Goal: Information Seeking & Learning: Get advice/opinions

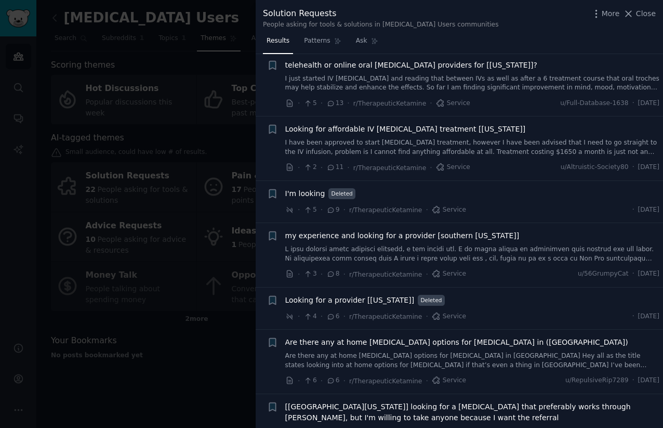
scroll to position [491, 0]
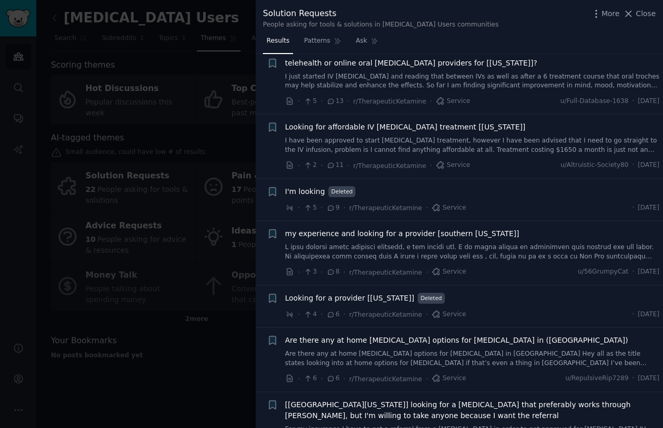
click at [342, 247] on link at bounding box center [472, 252] width 375 height 18
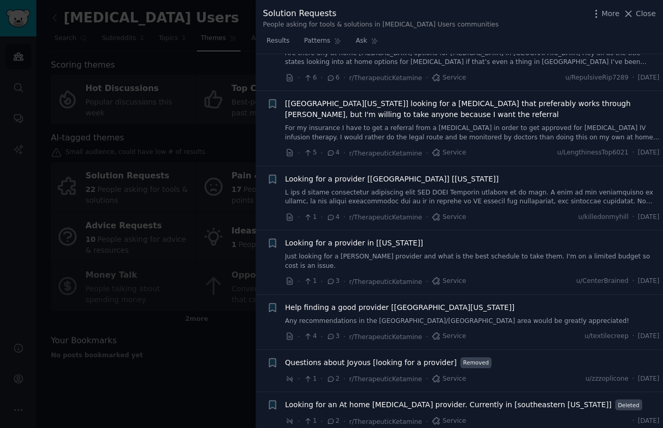
scroll to position [1184, 0]
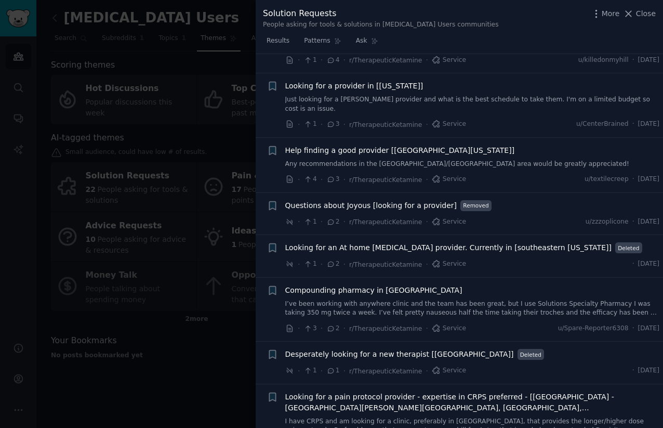
click at [356, 242] on span "Looking for an At home [MEDICAL_DATA] provider. Currently in [southeastern [US_…" at bounding box center [448, 247] width 326 height 11
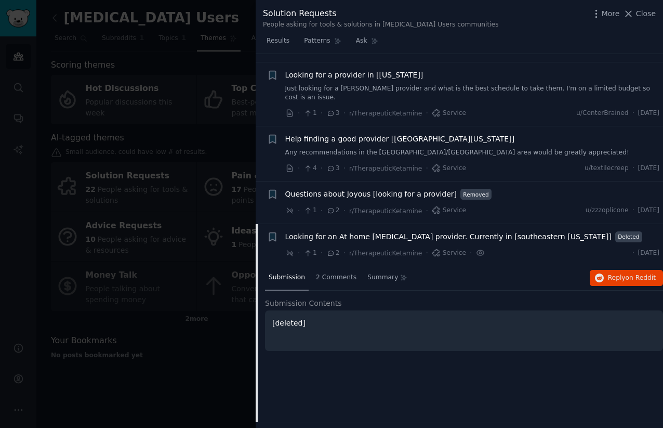
scroll to position [951, 0]
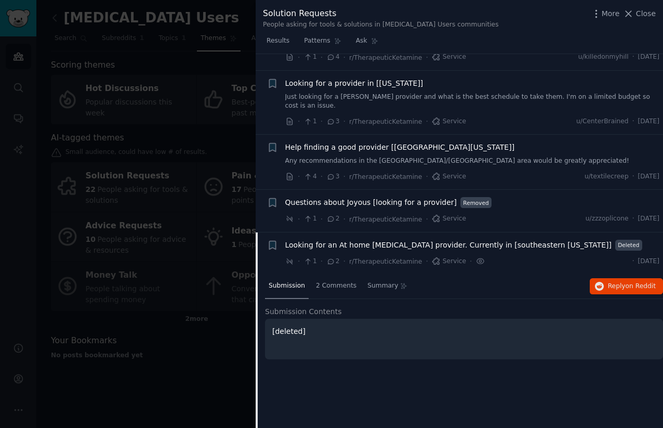
click at [332, 197] on span "Questions about Joyous [looking for a provider]" at bounding box center [371, 202] width 172 height 11
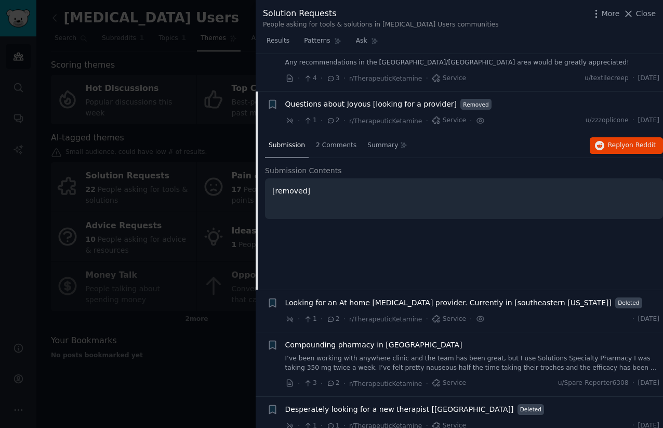
scroll to position [1038, 0]
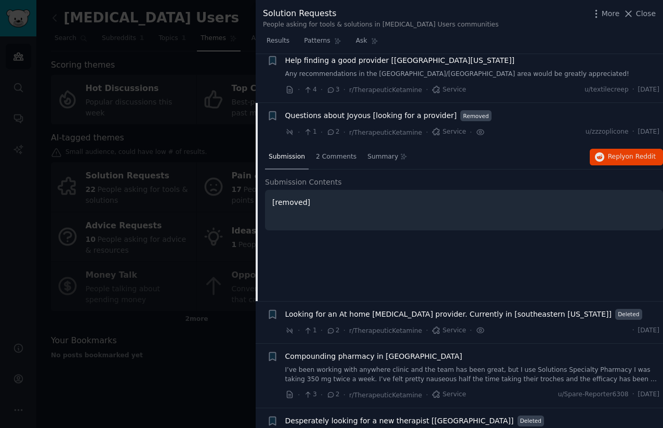
click at [331, 128] on icon at bounding box center [330, 131] width 9 height 7
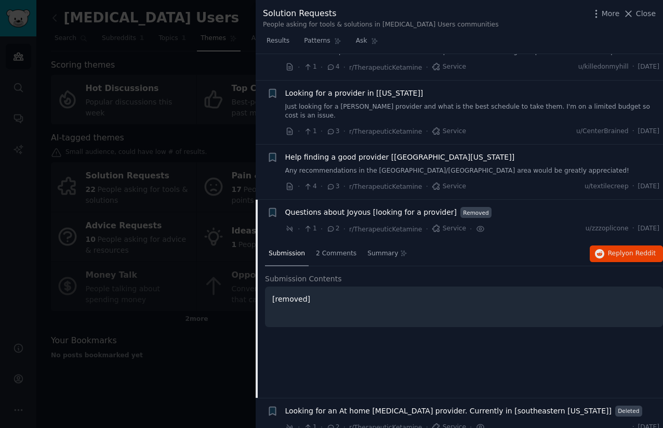
scroll to position [944, 0]
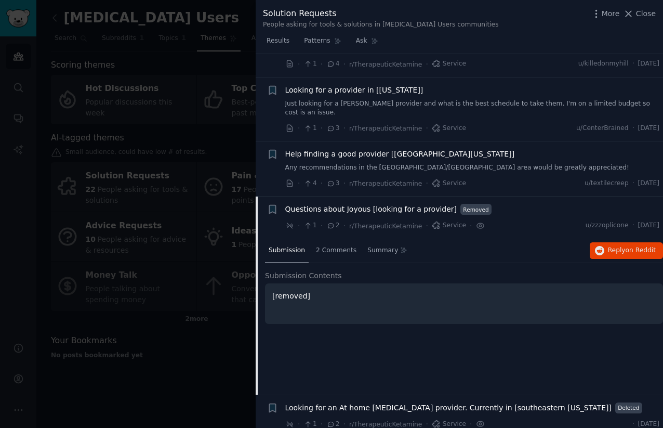
click at [373, 149] on span "Help finding a good provider [[GEOGRAPHIC_DATA][US_STATE]]" at bounding box center [400, 154] width 230 height 11
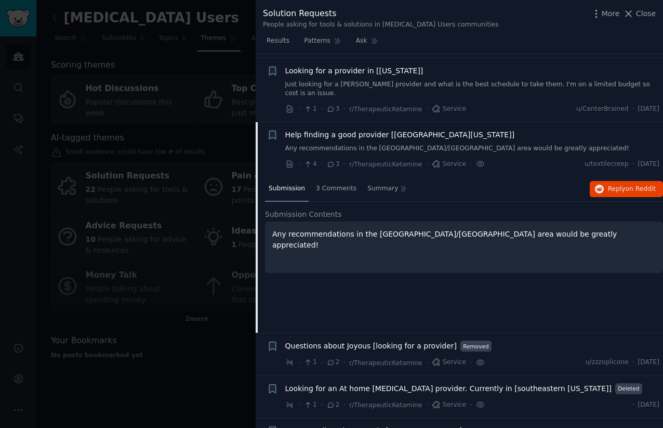
scroll to position [1012, 0]
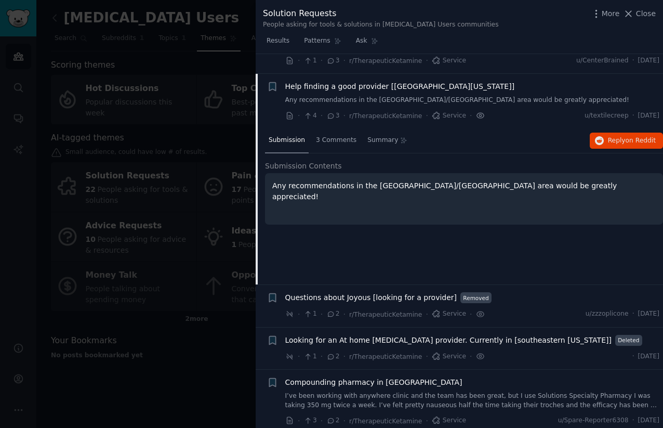
click at [477, 110] on icon at bounding box center [480, 115] width 9 height 11
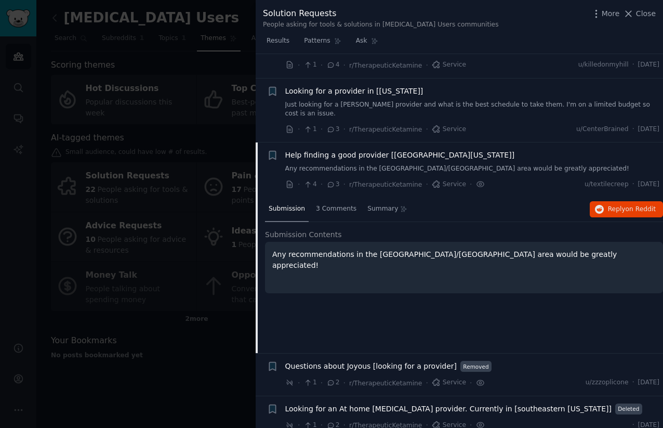
scroll to position [924, 0]
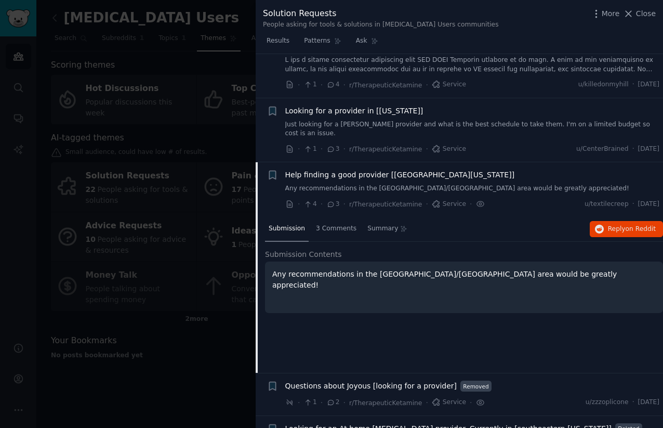
click at [349, 169] on span "Help finding a good provider [[GEOGRAPHIC_DATA][US_STATE]]" at bounding box center [400, 174] width 230 height 11
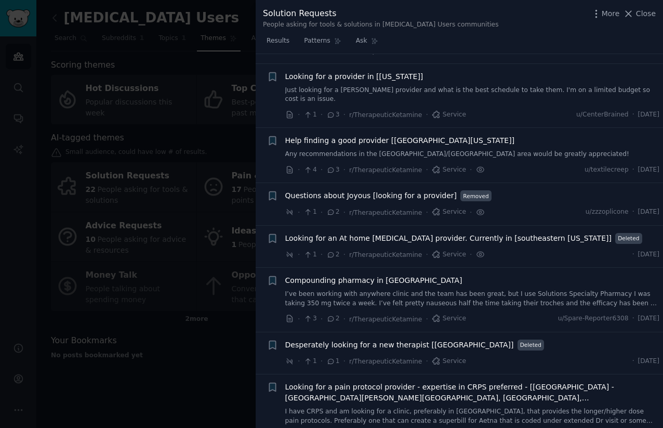
scroll to position [960, 0]
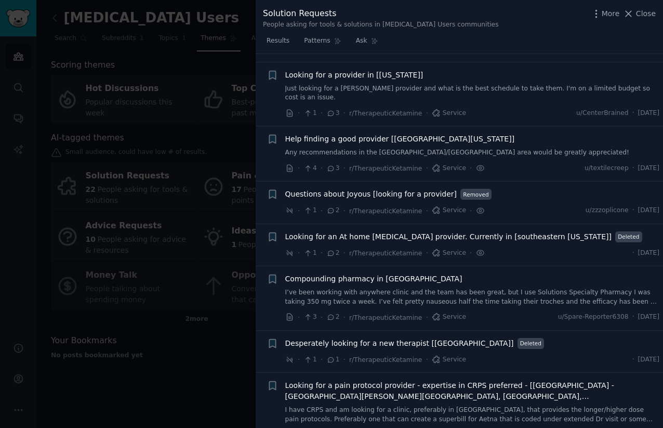
click at [350, 134] on span "Help finding a good provider [[GEOGRAPHIC_DATA][US_STATE]]" at bounding box center [400, 139] width 230 height 11
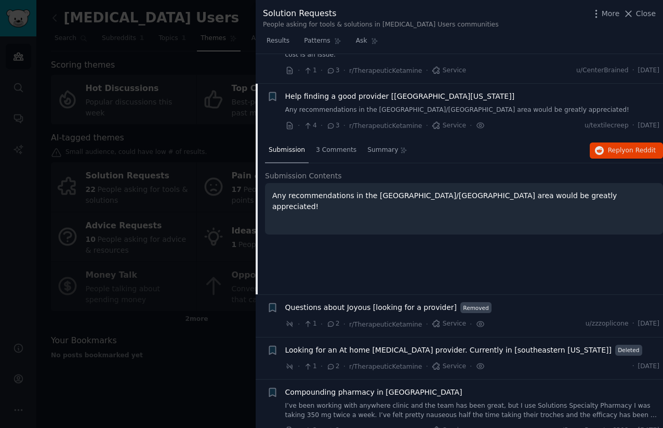
scroll to position [1012, 0]
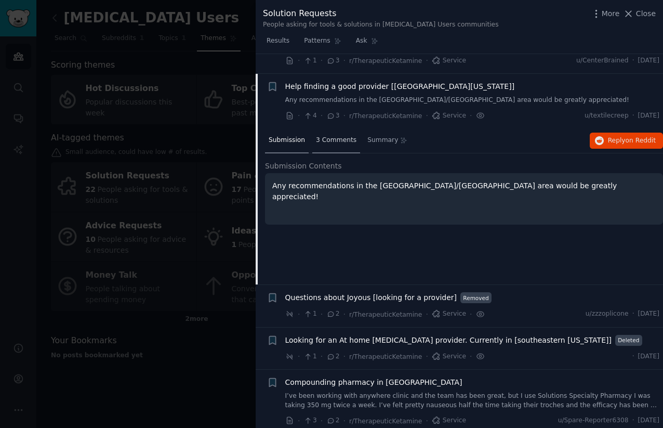
click at [330, 136] on span "3 Comments" at bounding box center [336, 140] width 41 height 9
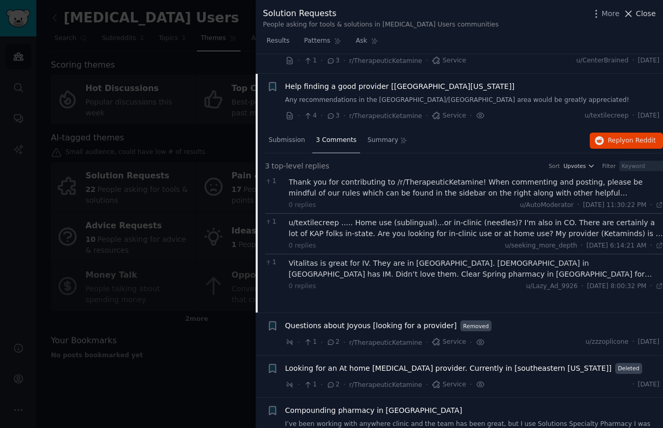
click at [634, 16] on icon at bounding box center [628, 13] width 11 height 11
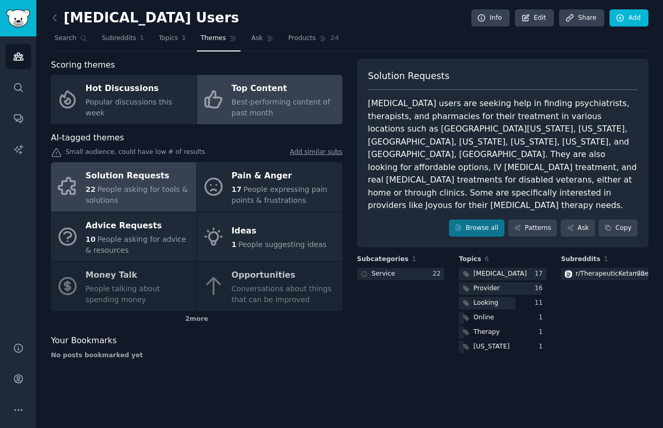
click at [243, 105] on span "Best-performing content of past month" at bounding box center [281, 107] width 99 height 19
